Goal: Task Accomplishment & Management: Use online tool/utility

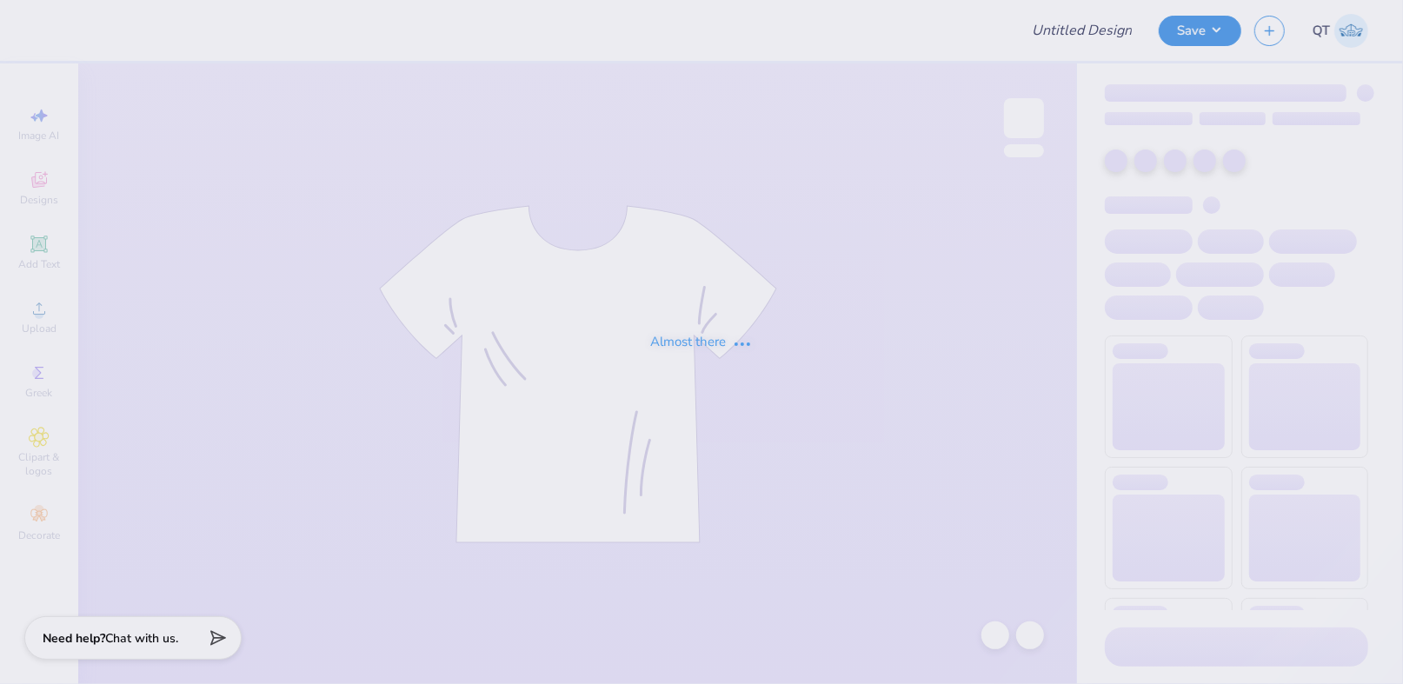
type input "Proof"
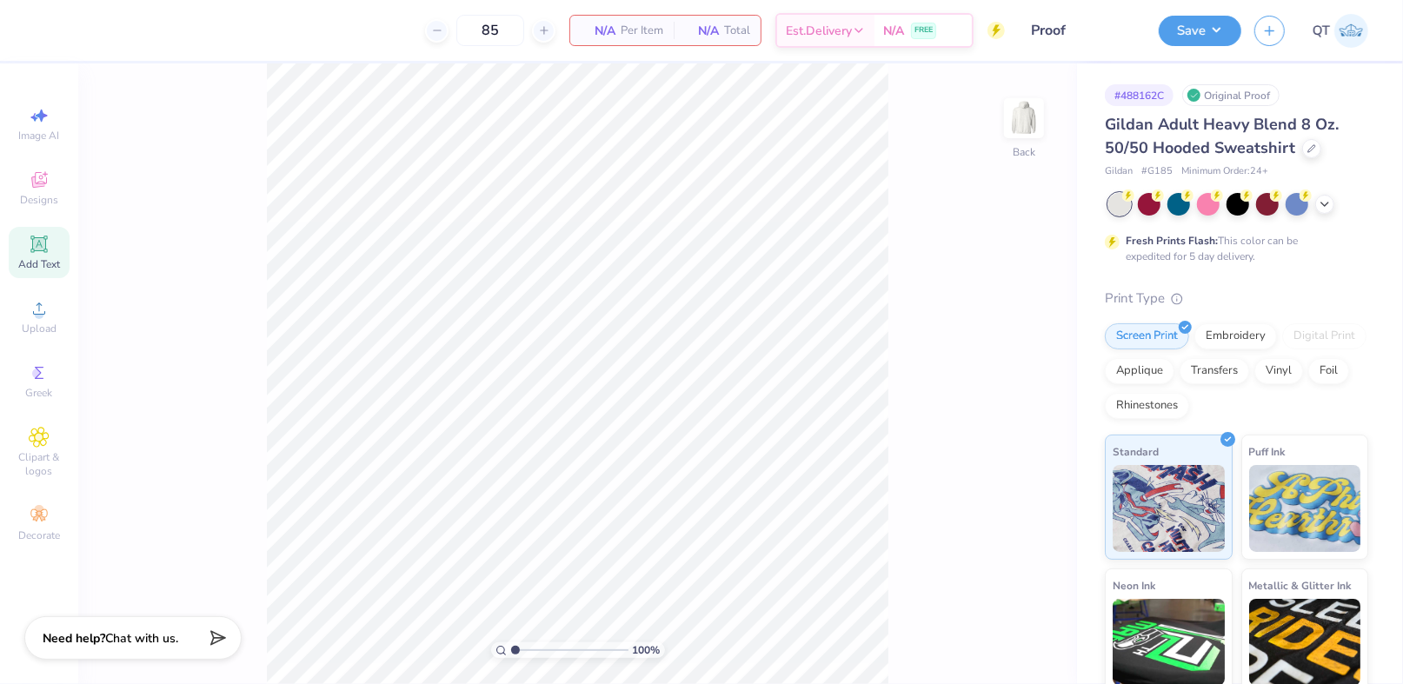
click at [45, 254] on icon at bounding box center [39, 244] width 21 height 21
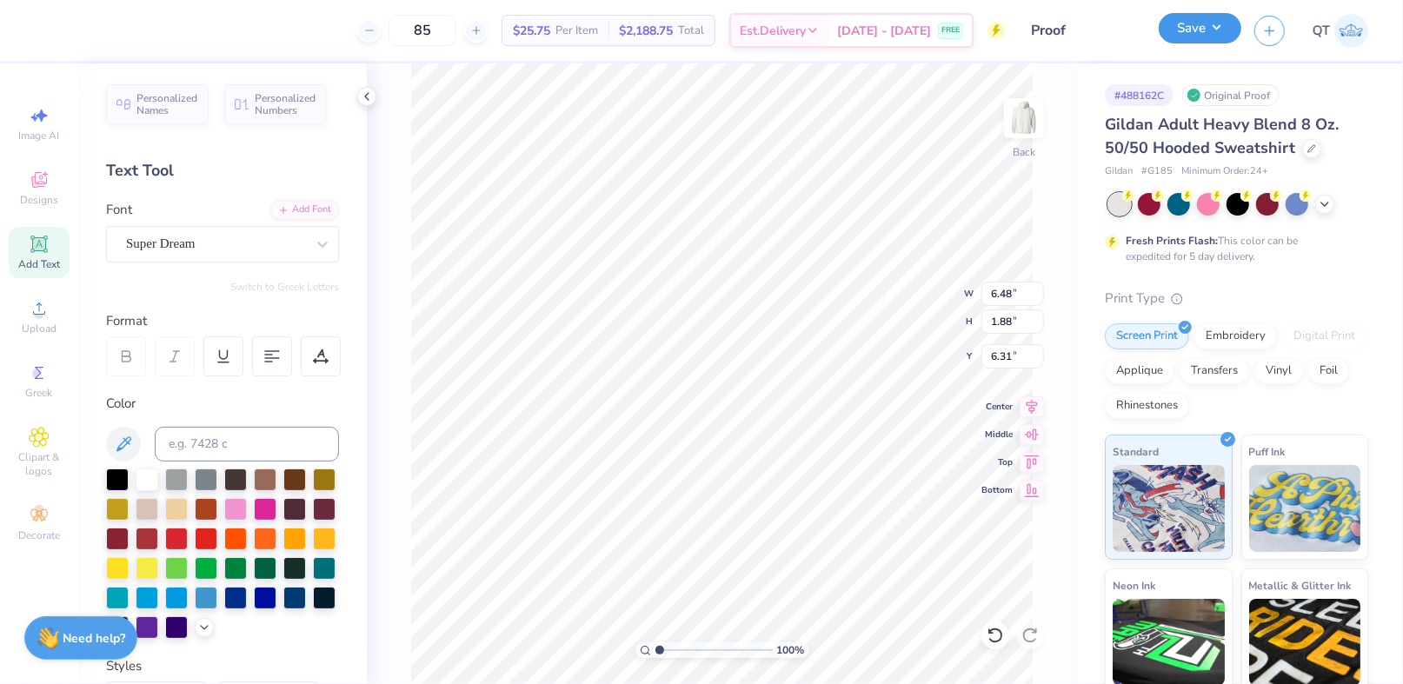
click at [1213, 42] on button "Save" at bounding box center [1200, 28] width 83 height 30
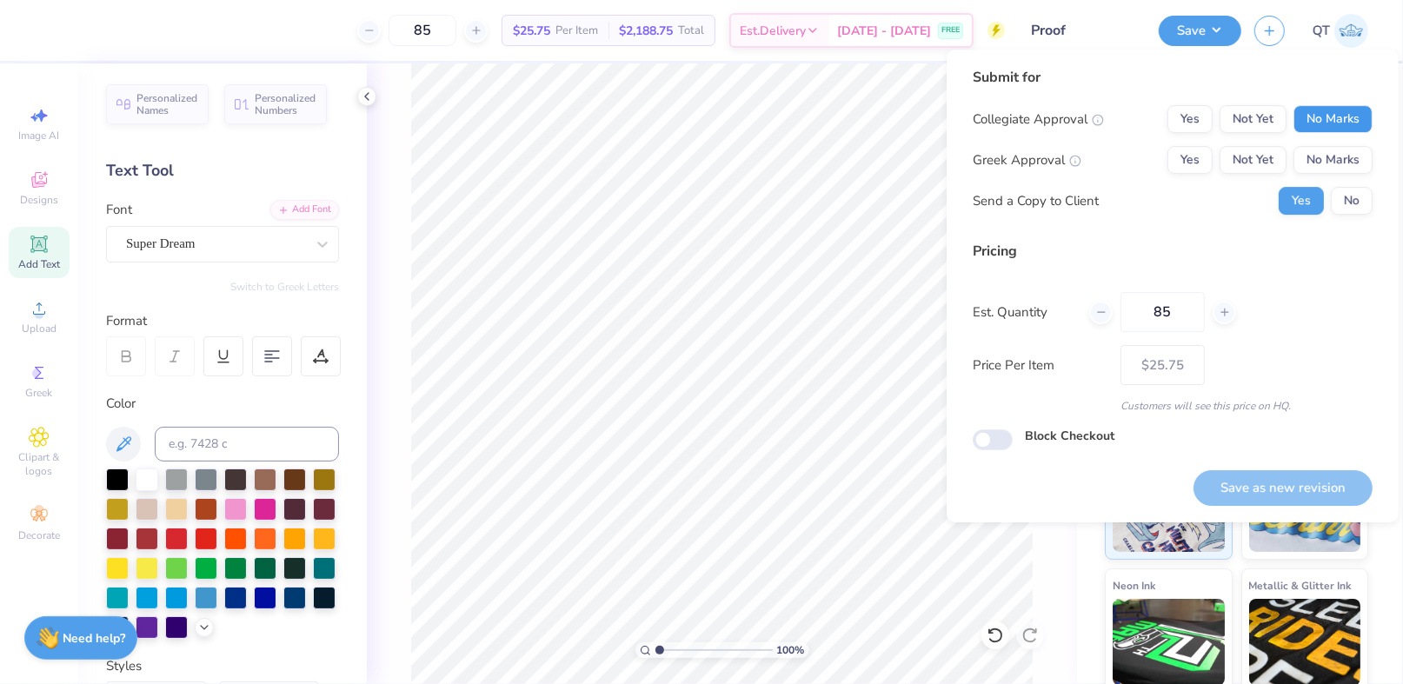
click at [1312, 111] on button "No Marks" at bounding box center [1332, 119] width 79 height 28
click at [1319, 148] on button "No Marks" at bounding box center [1332, 160] width 79 height 28
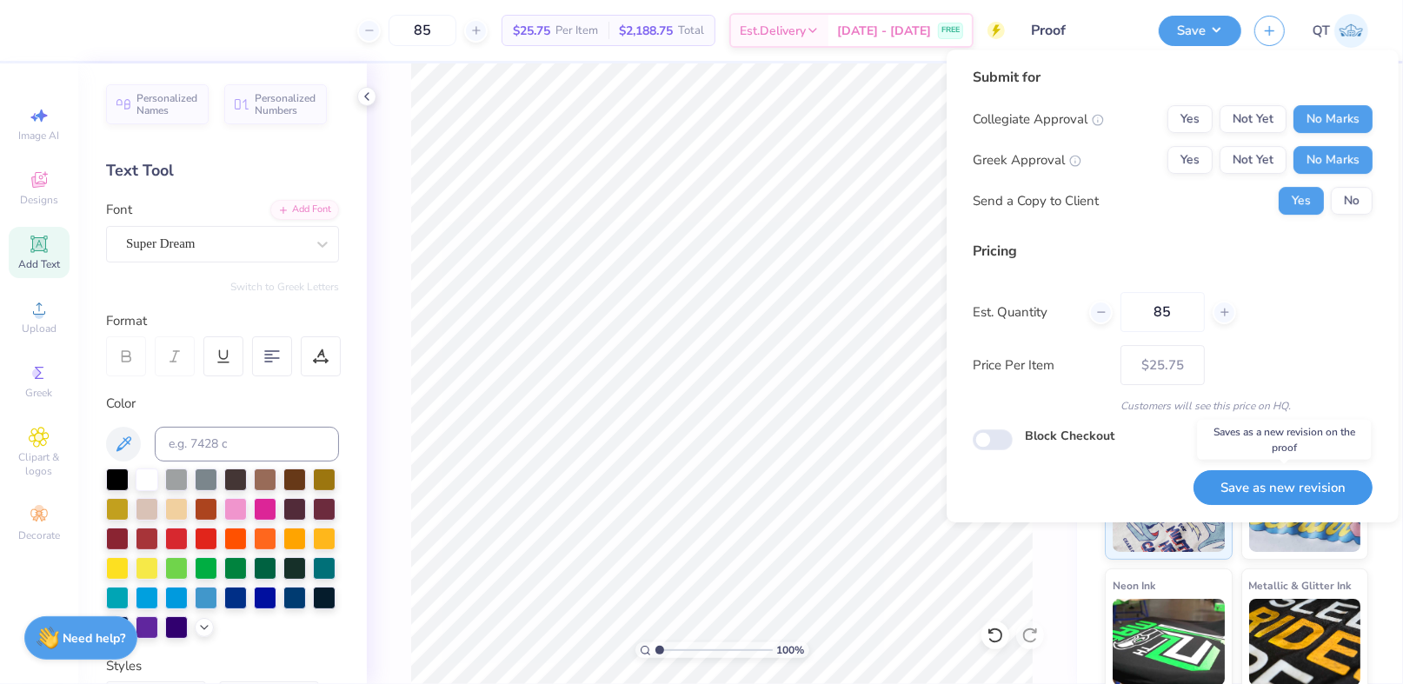
click at [1247, 496] on button "Save as new revision" at bounding box center [1283, 488] width 179 height 36
type input "– –"
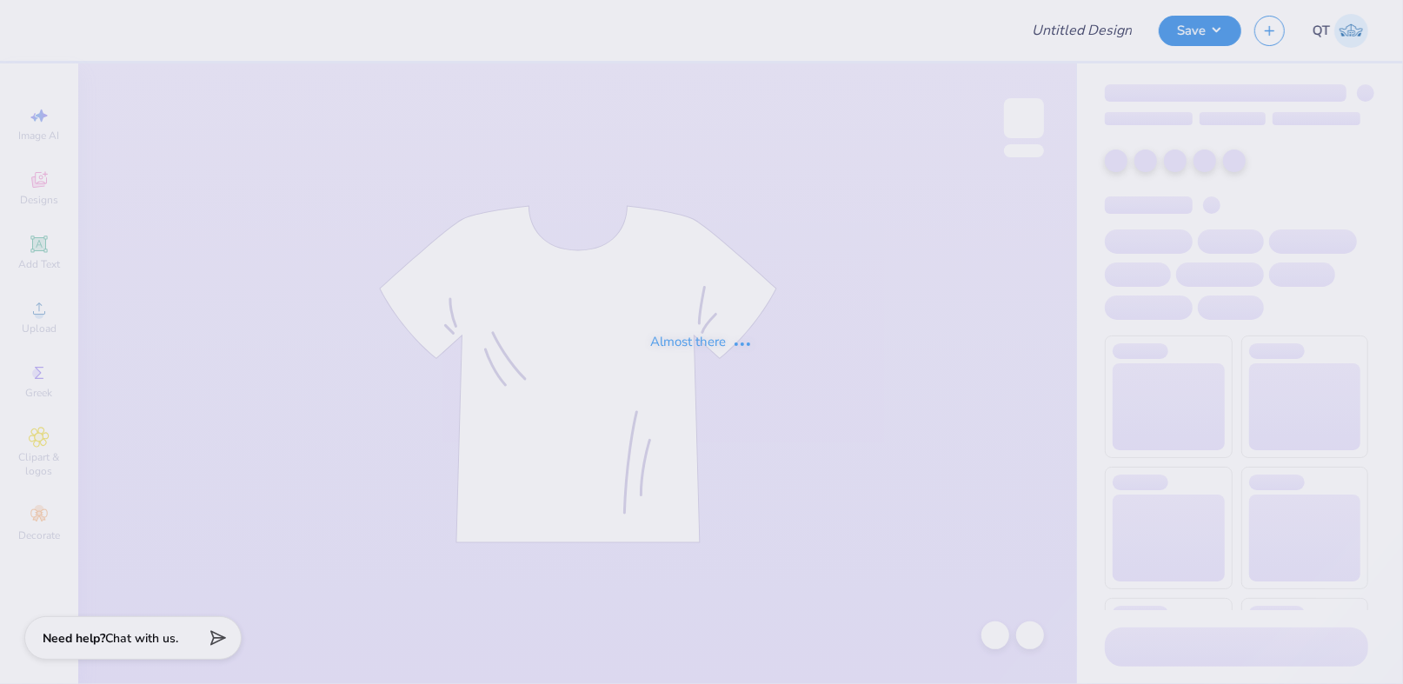
type input "Proof"
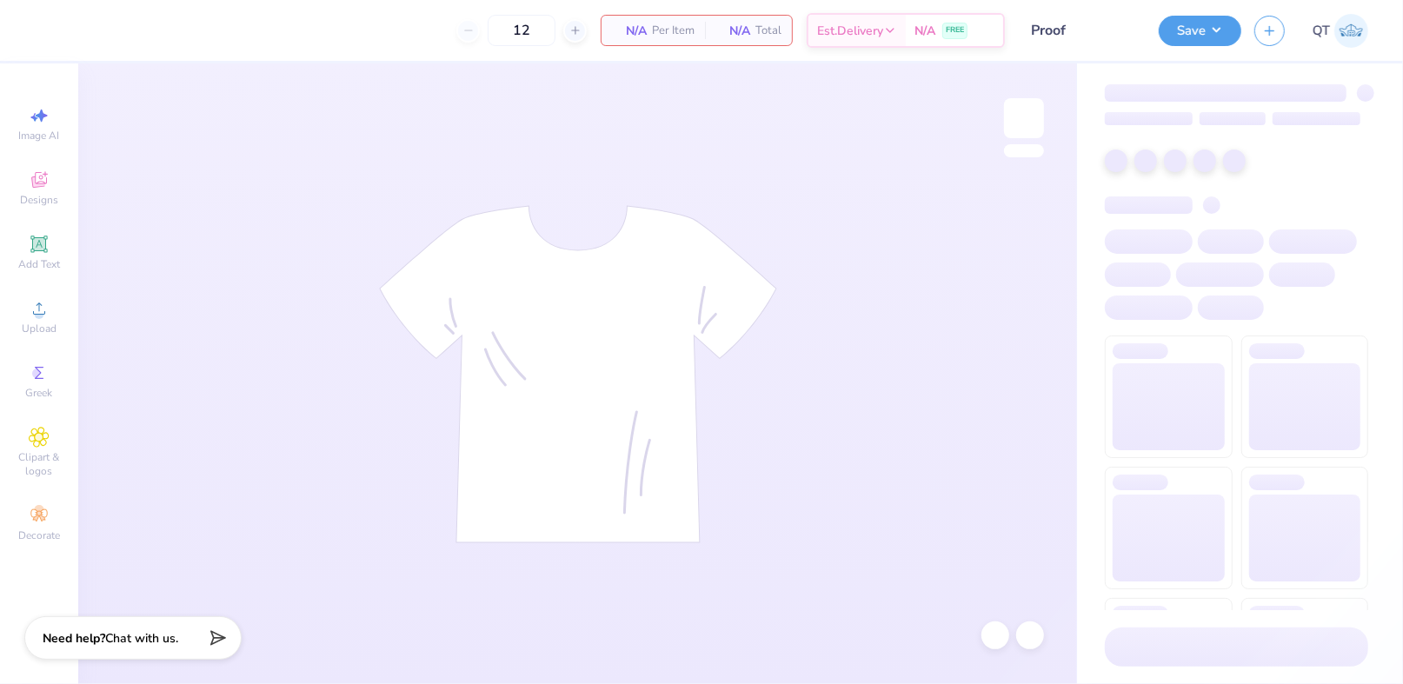
type input "85"
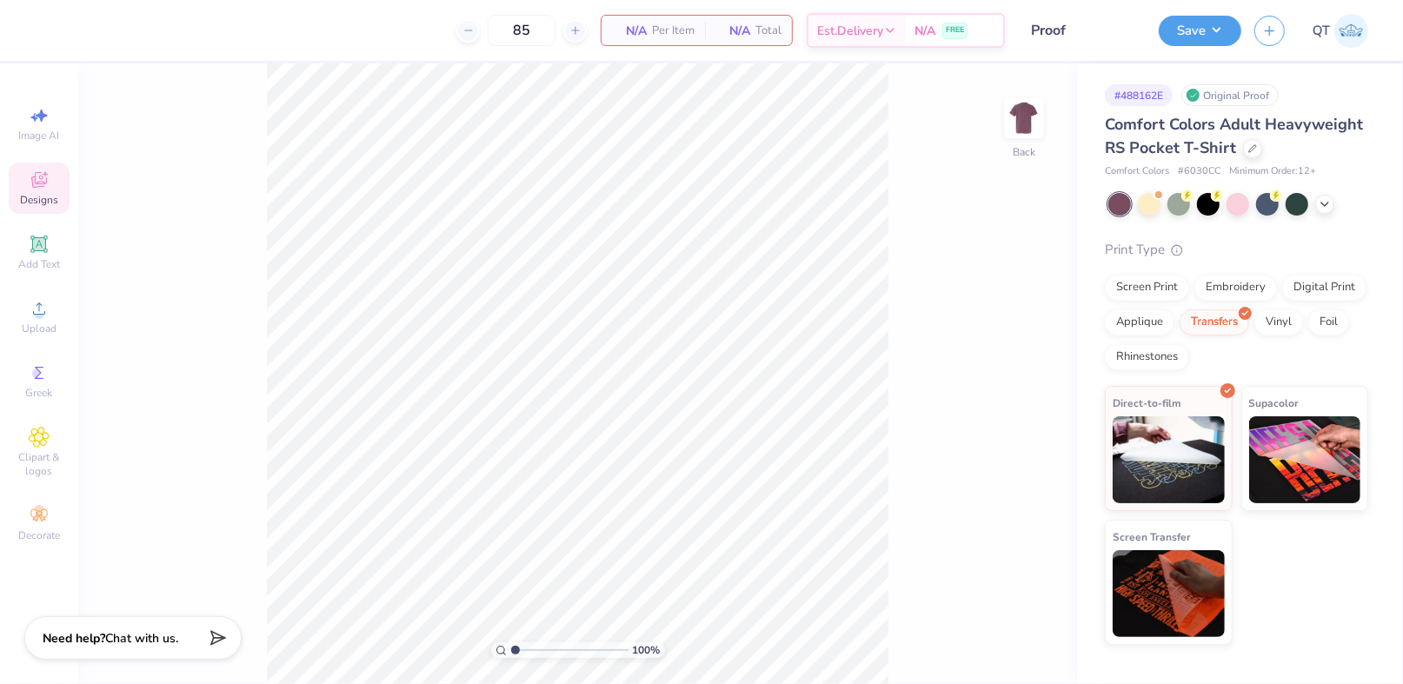
click at [16, 191] on div "Designs" at bounding box center [39, 188] width 61 height 51
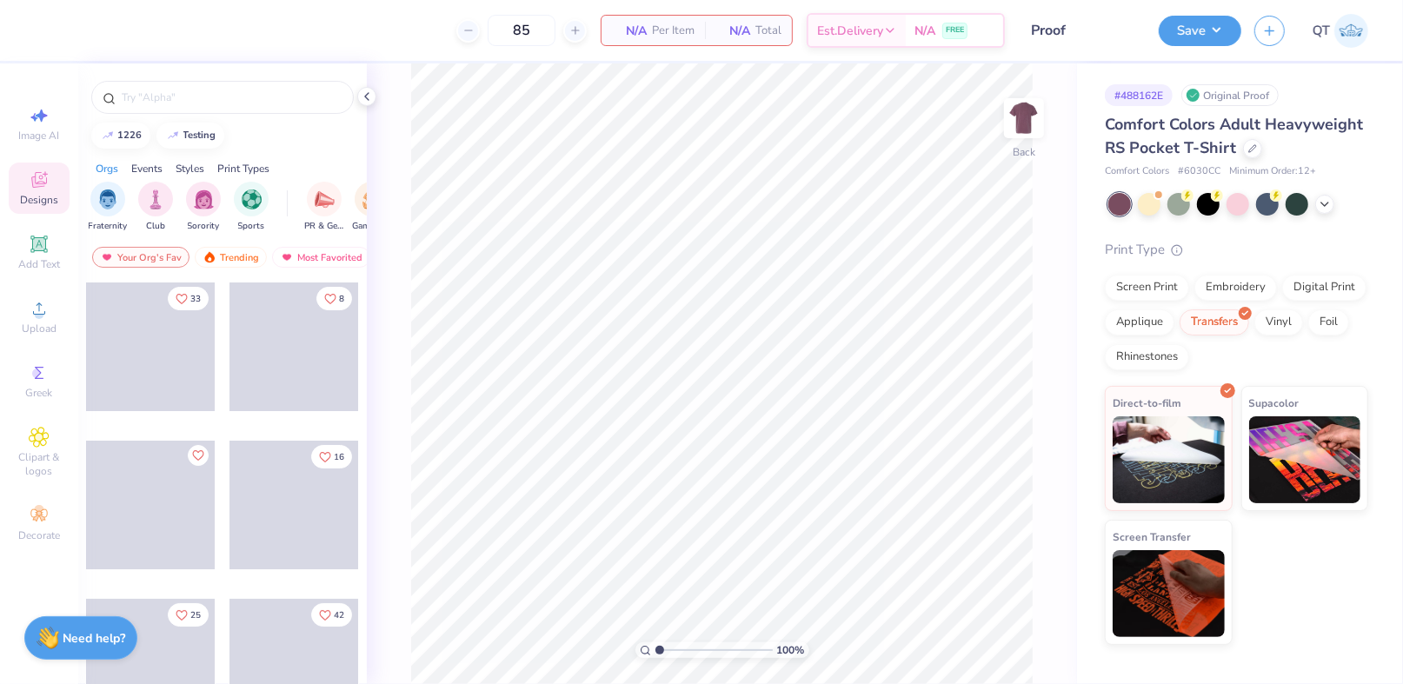
click at [150, 350] on span at bounding box center [150, 347] width 129 height 129
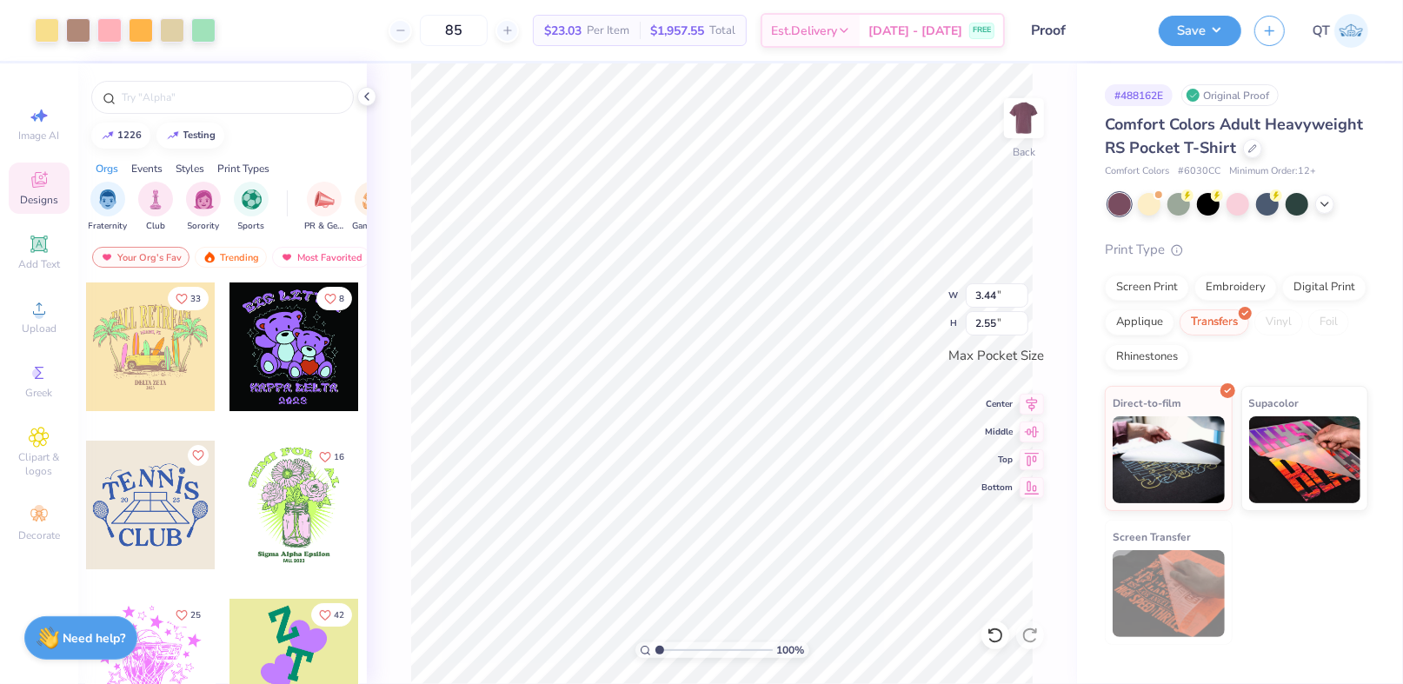
click at [1205, 29] on button "Save" at bounding box center [1200, 31] width 83 height 30
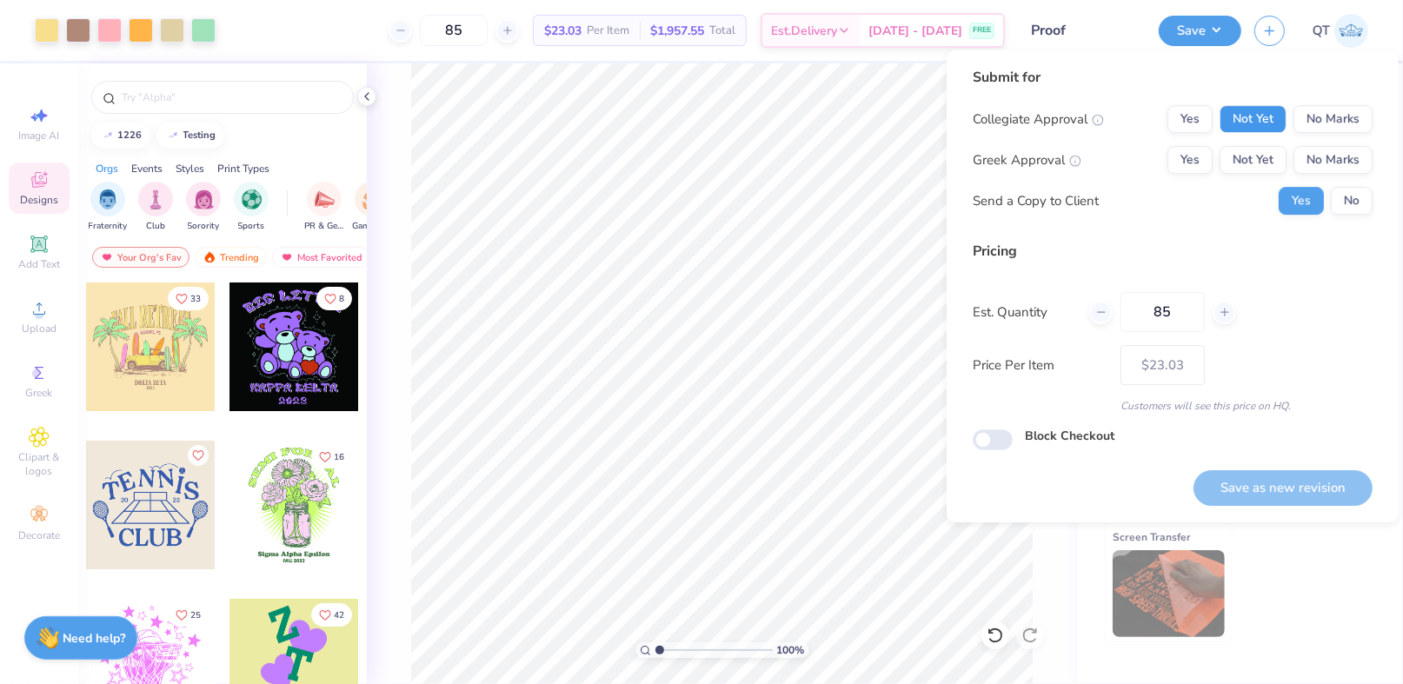
click at [1252, 110] on button "Not Yet" at bounding box center [1253, 119] width 67 height 28
click at [1254, 157] on button "Not Yet" at bounding box center [1253, 160] width 67 height 28
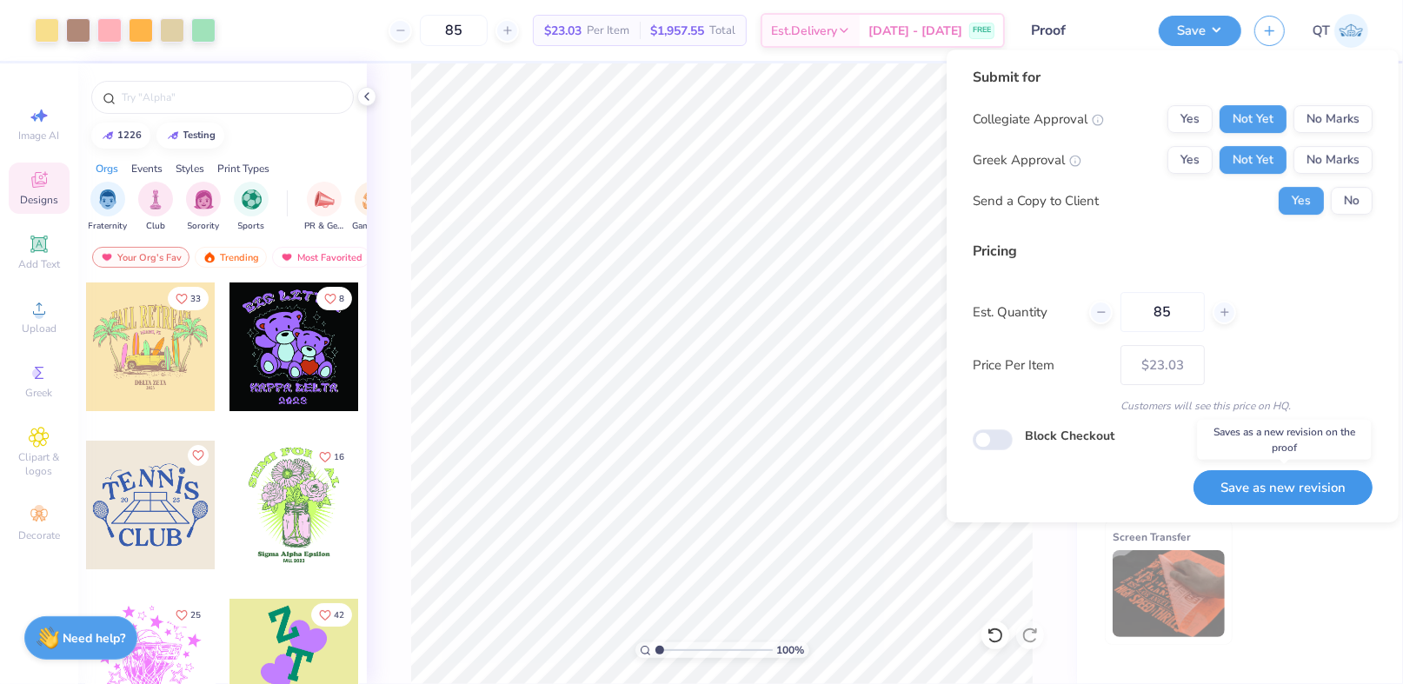
click at [1267, 473] on button "Save as new revision" at bounding box center [1283, 488] width 179 height 36
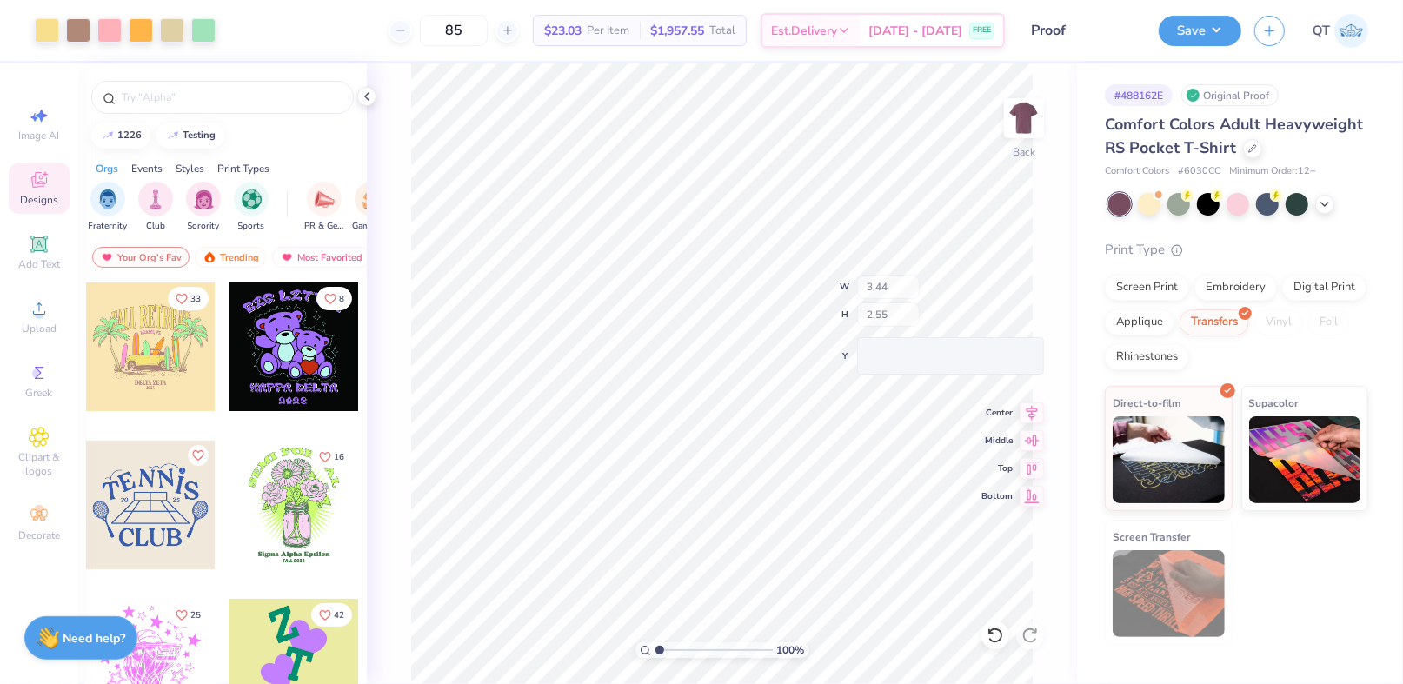
type input "$23.03"
click at [1212, 34] on button "Save" at bounding box center [1200, 28] width 83 height 30
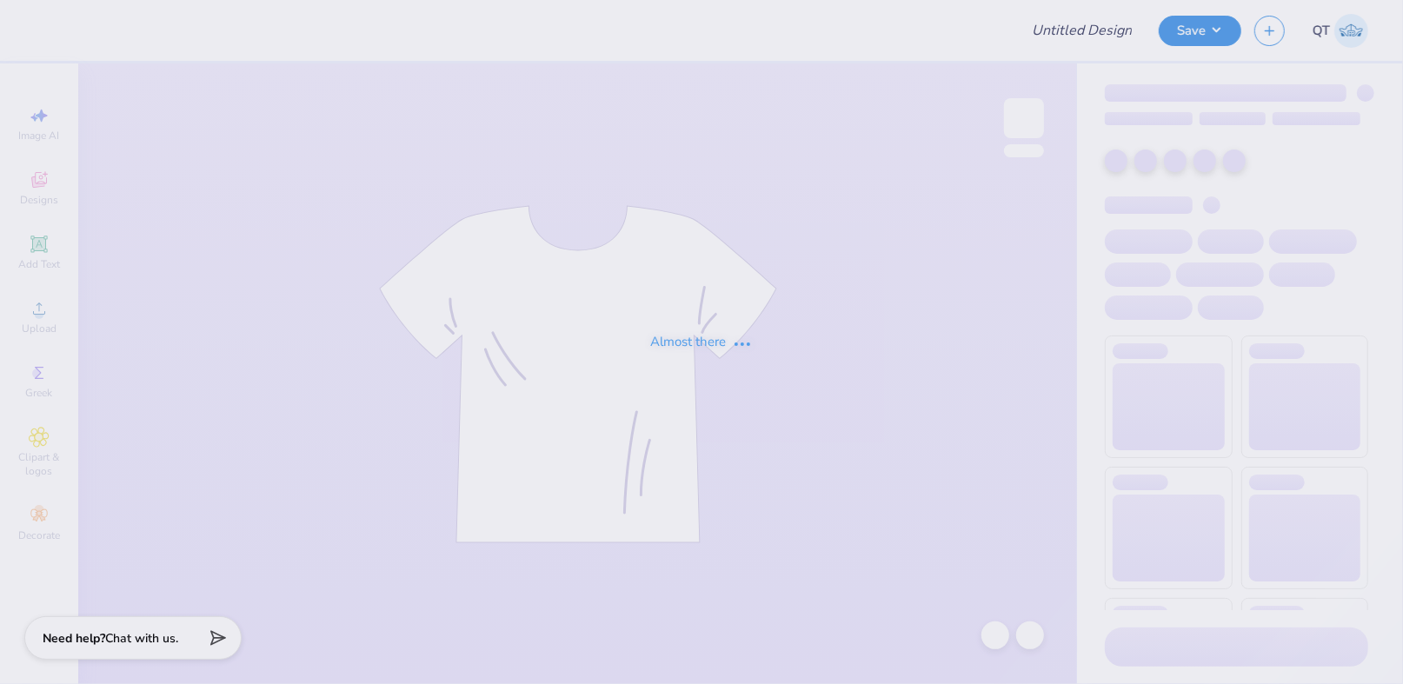
type input "Proof"
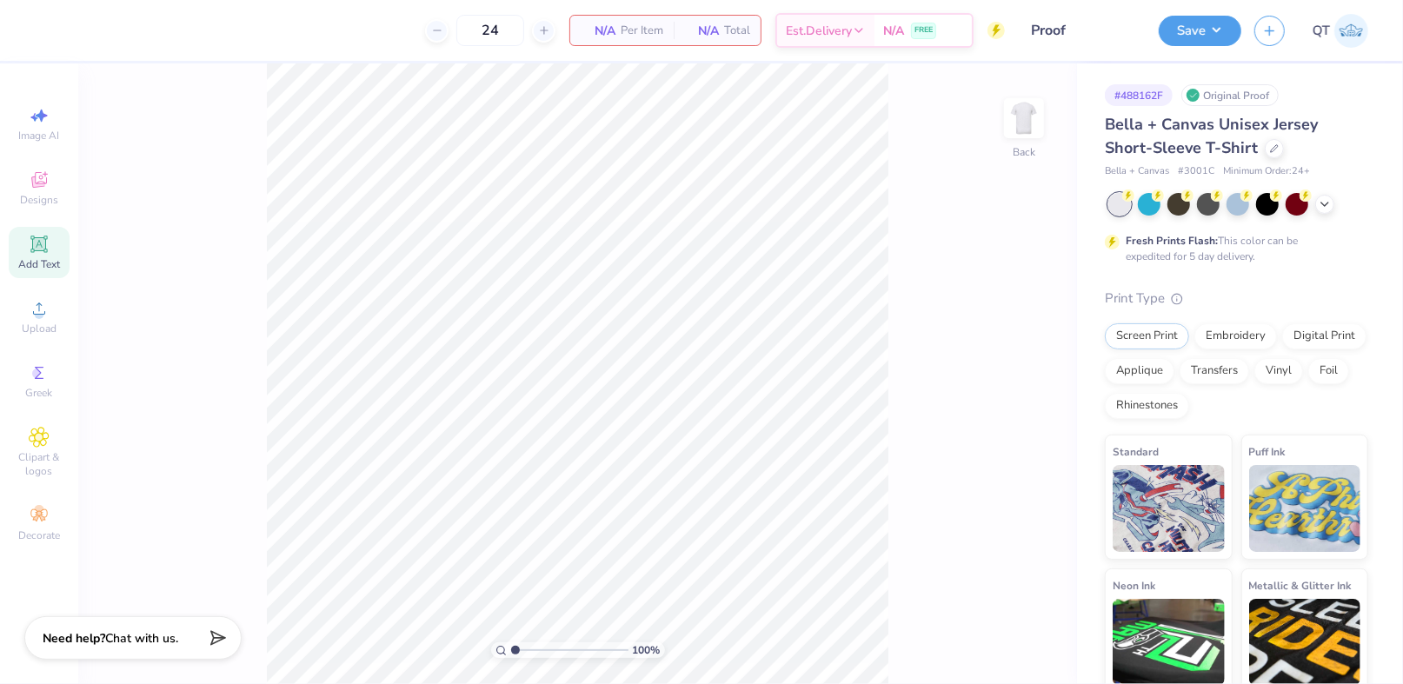
click at [37, 272] on div "Add Text" at bounding box center [39, 252] width 61 height 51
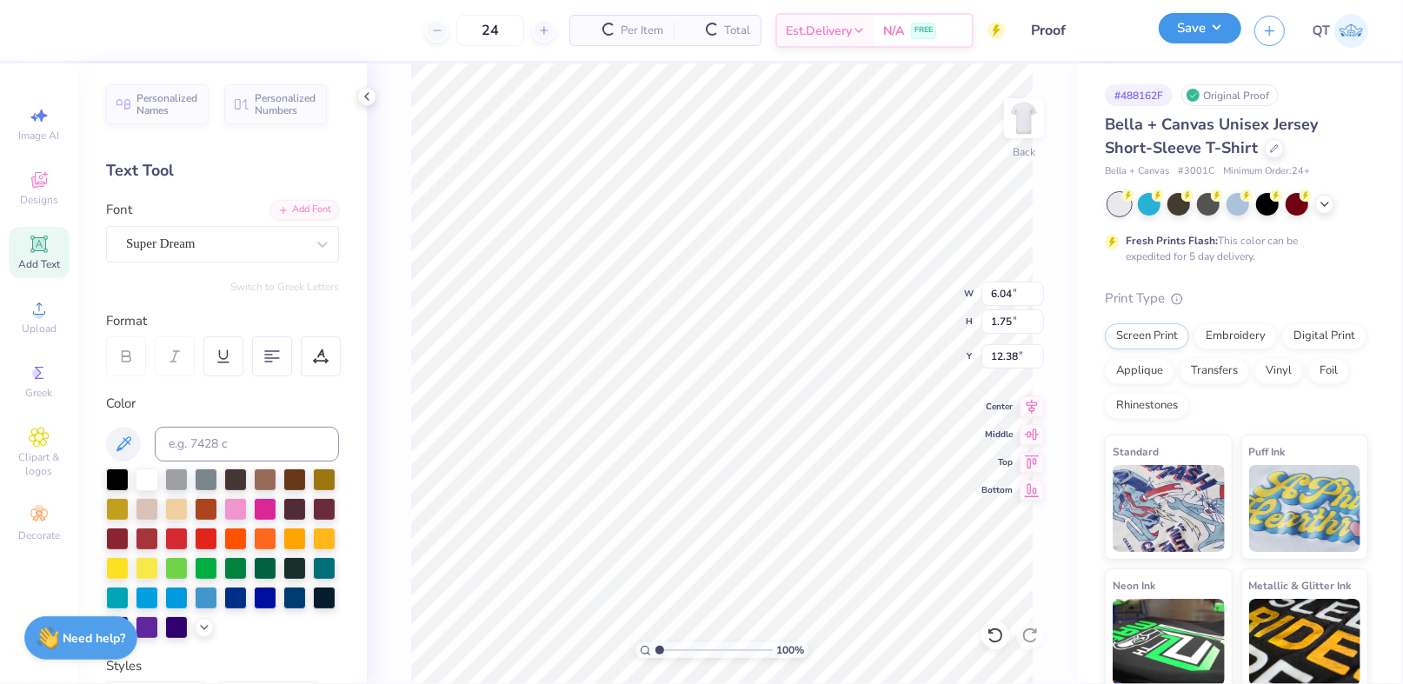
click at [1191, 17] on button "Save" at bounding box center [1200, 28] width 83 height 30
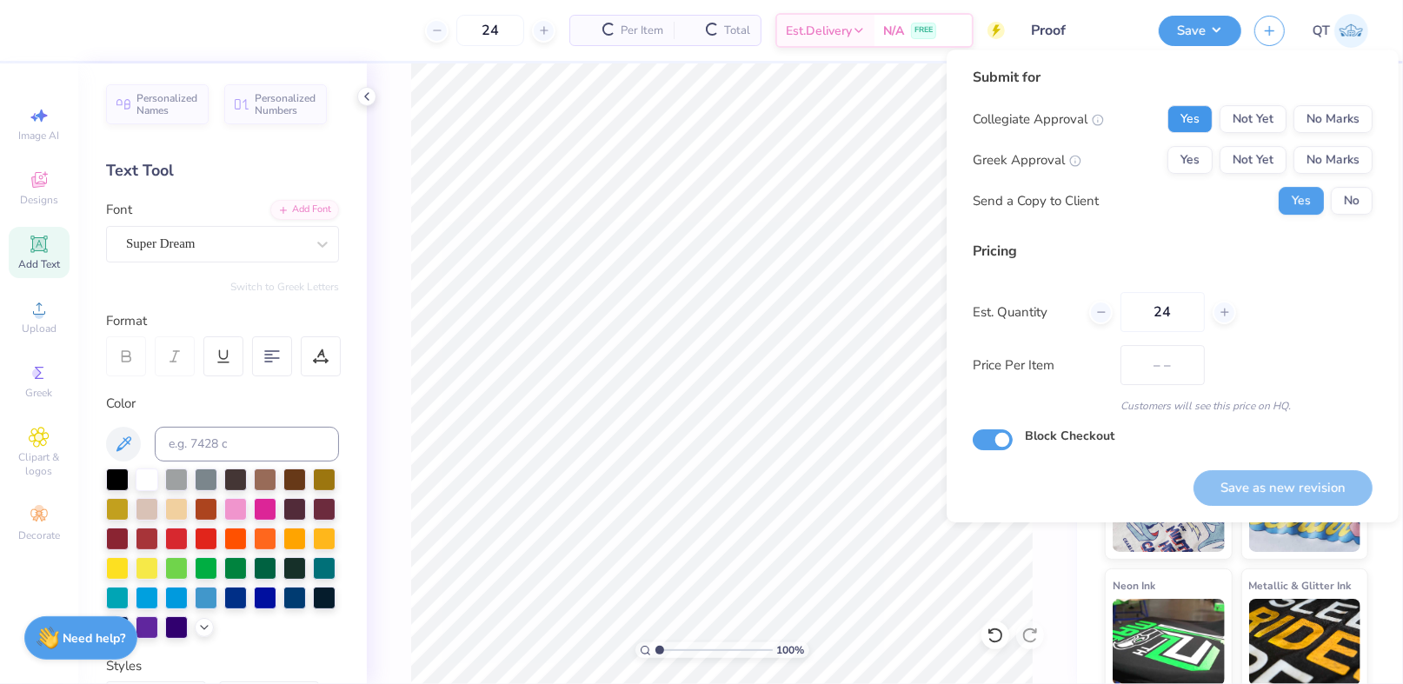
click at [1189, 107] on button "Yes" at bounding box center [1189, 119] width 45 height 28
click at [1189, 160] on button "Yes" at bounding box center [1189, 160] width 45 height 28
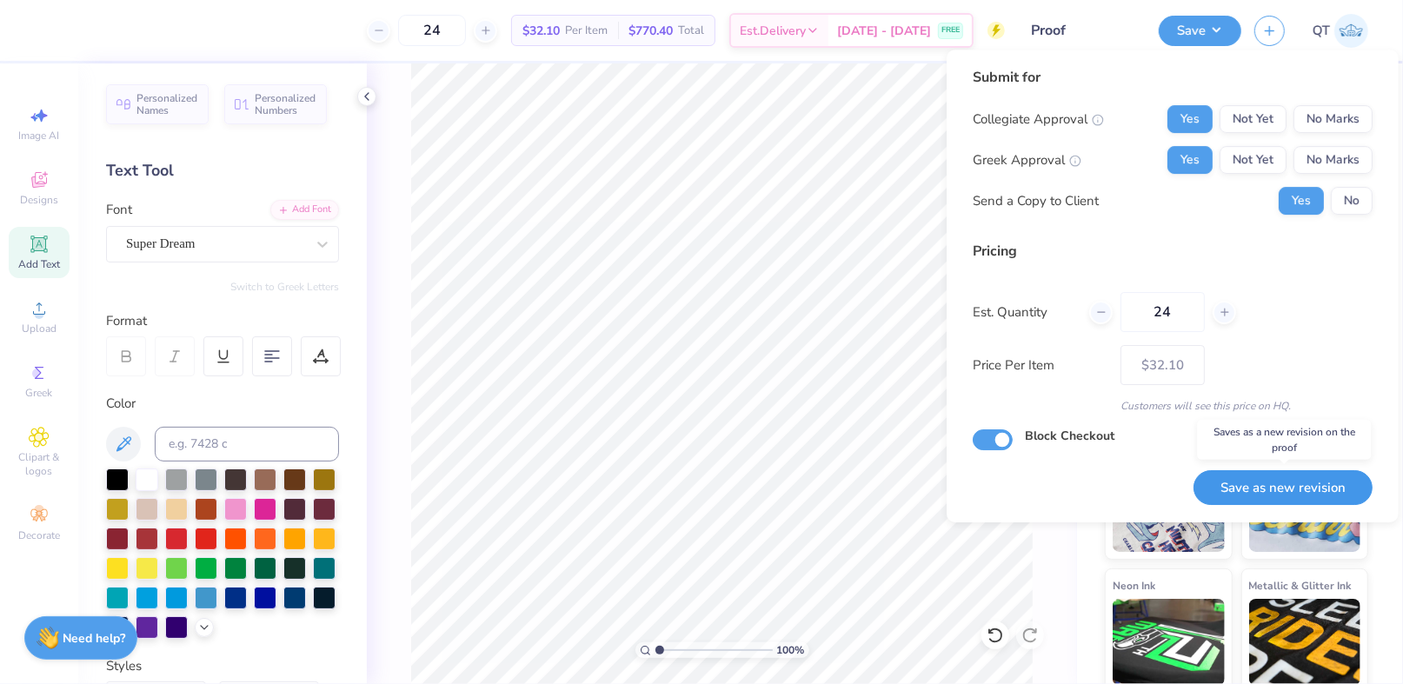
click at [1282, 482] on button "Save as new revision" at bounding box center [1283, 488] width 179 height 36
type input "$32.10"
